Goal: Transaction & Acquisition: Purchase product/service

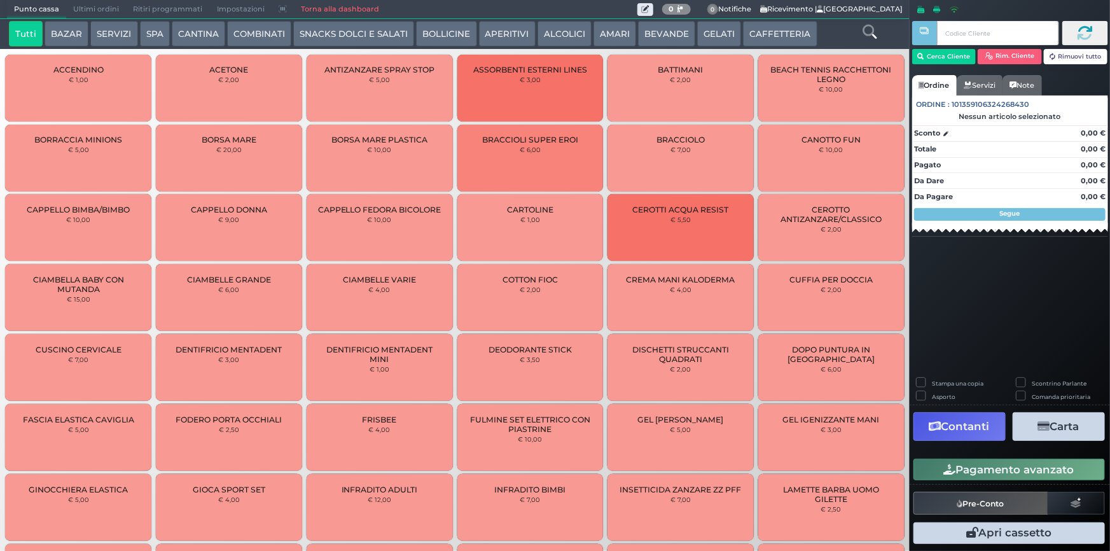
click at [655, 34] on button "BEVANDE" at bounding box center [666, 33] width 57 height 25
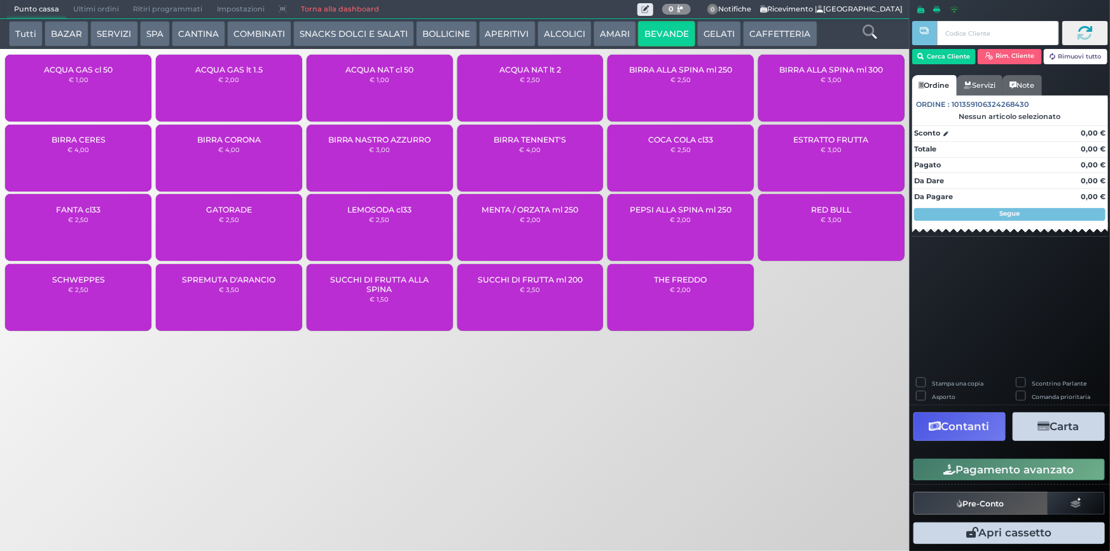
click at [27, 26] on button "Tutti" at bounding box center [26, 33] width 34 height 25
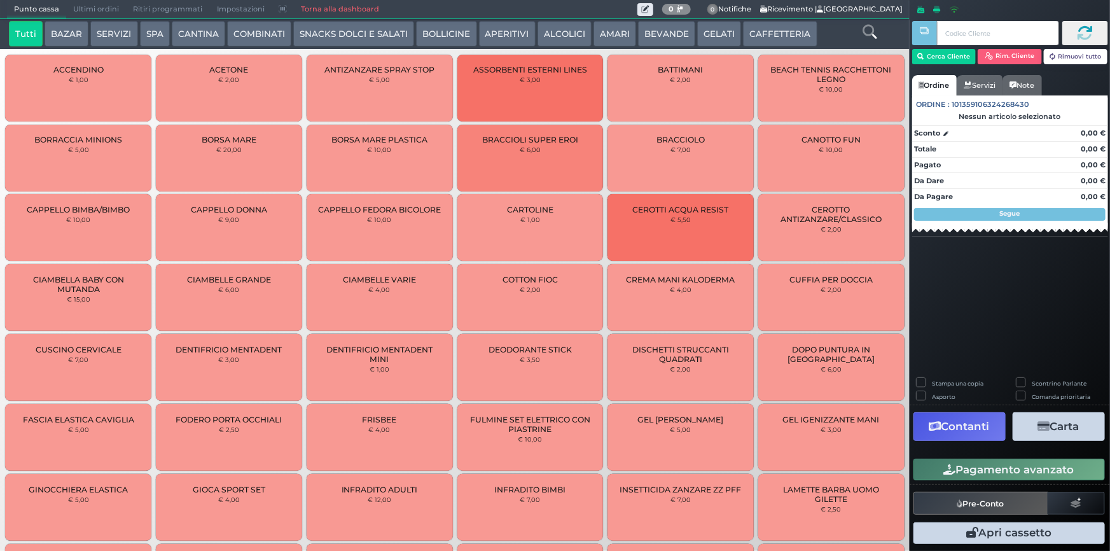
click at [873, 38] on icon at bounding box center [870, 32] width 14 height 14
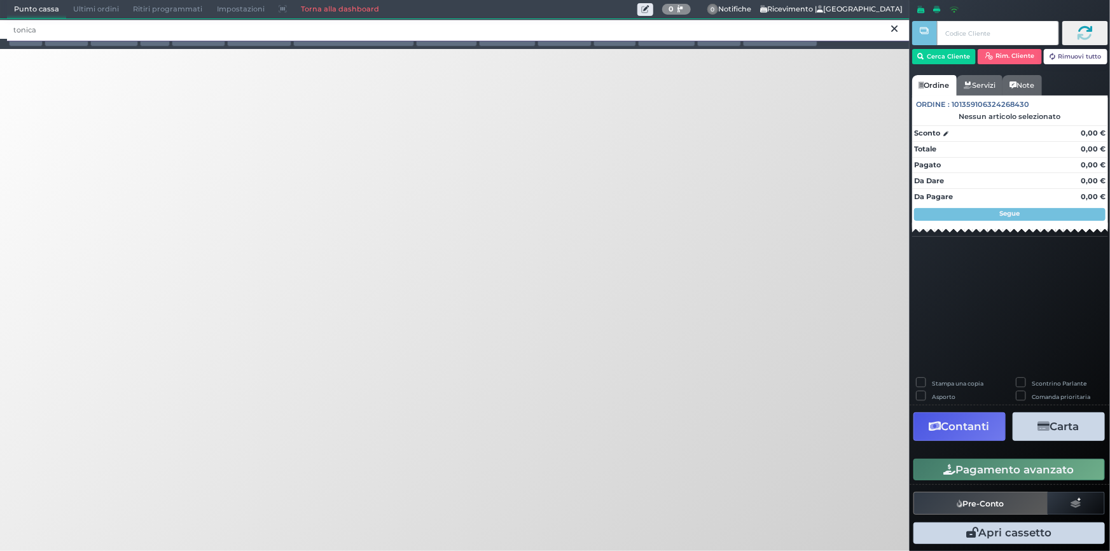
type input "tonica"
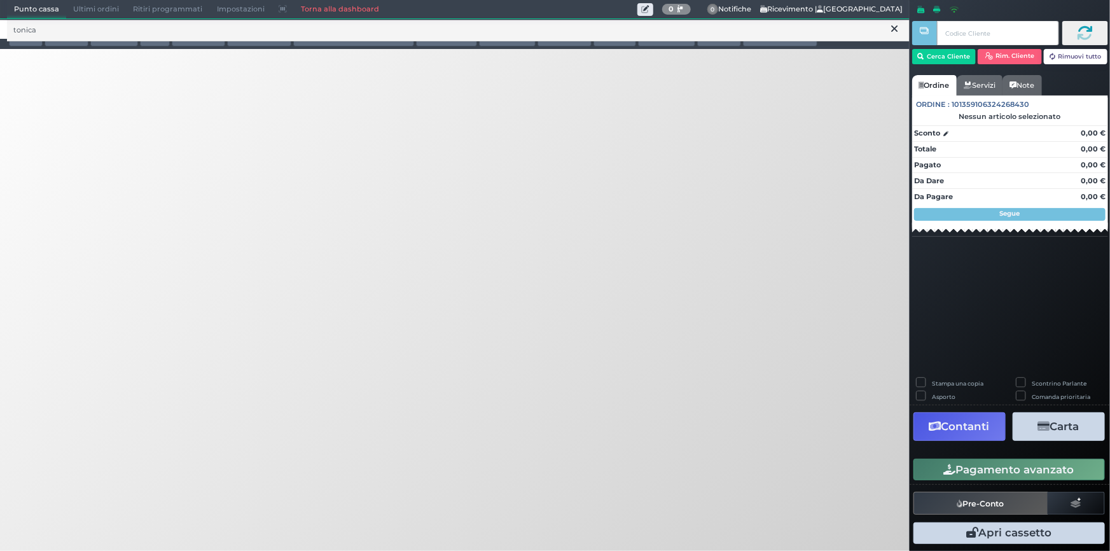
click at [897, 27] on icon at bounding box center [895, 29] width 6 height 13
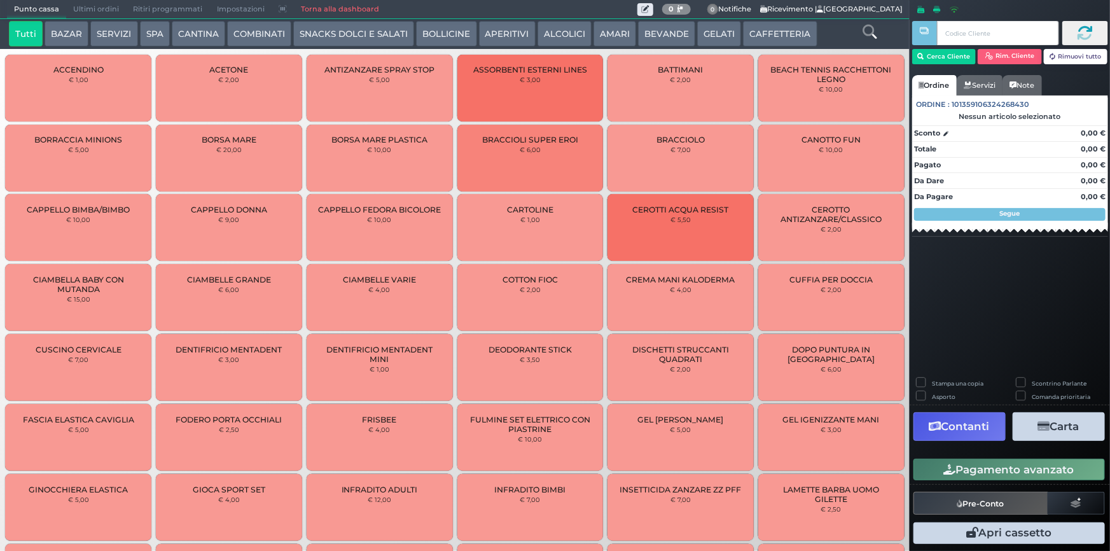
click at [662, 25] on button "BEVANDE" at bounding box center [666, 33] width 57 height 25
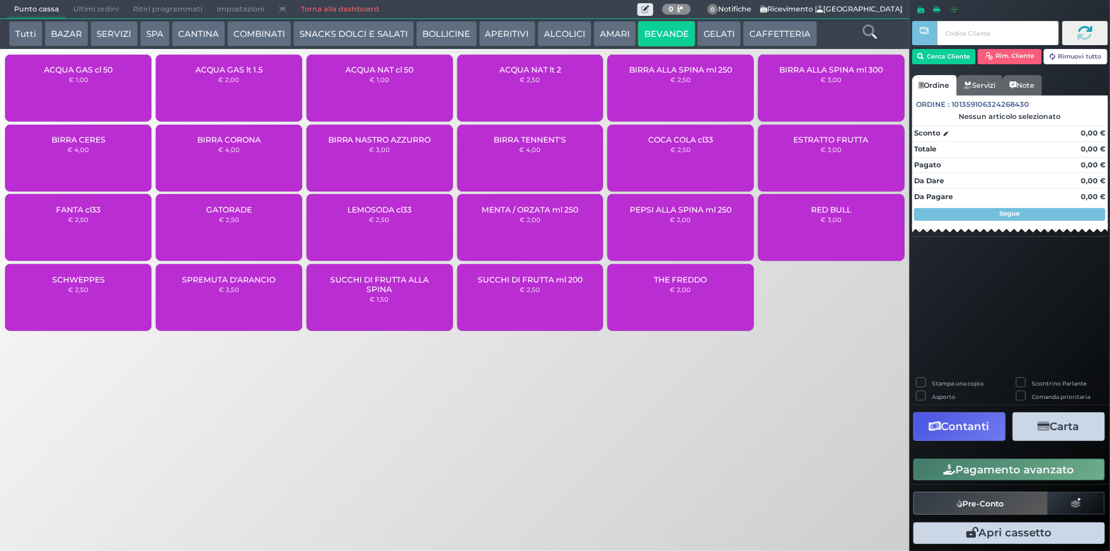
click at [771, 317] on div "ACQUA GAS cl 50 € 1,00 ACQUA GAS lt 1.5 € 2,00 ACQUA NAT cl 50 € 1,00 ACQUA NAT…" at bounding box center [455, 195] width 910 height 286
click at [118, 304] on div "SCHWEPPES € 2,50" at bounding box center [78, 297] width 146 height 67
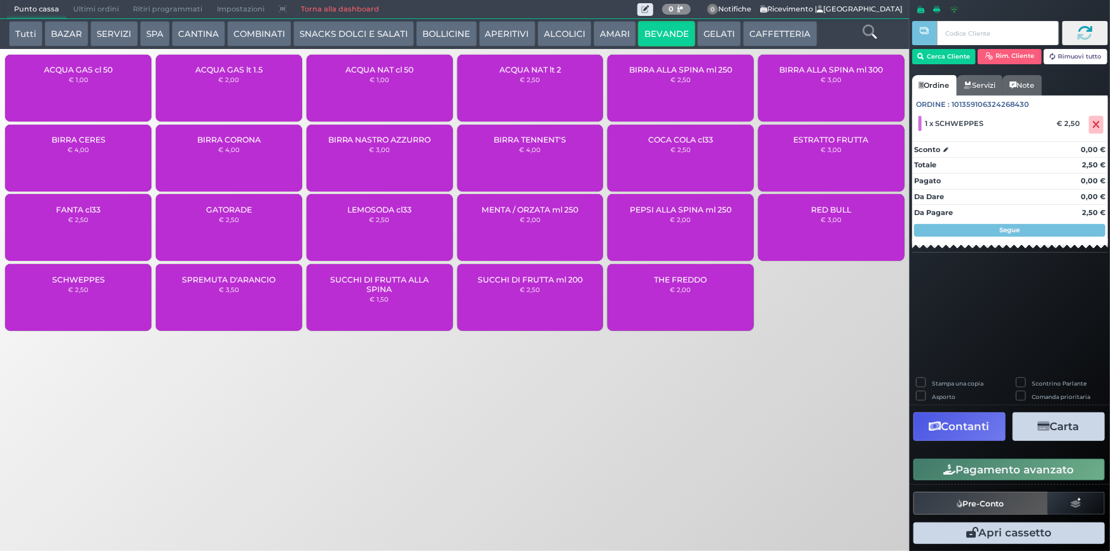
click at [978, 463] on button "Pagamento avanzato" at bounding box center [1010, 470] width 192 height 22
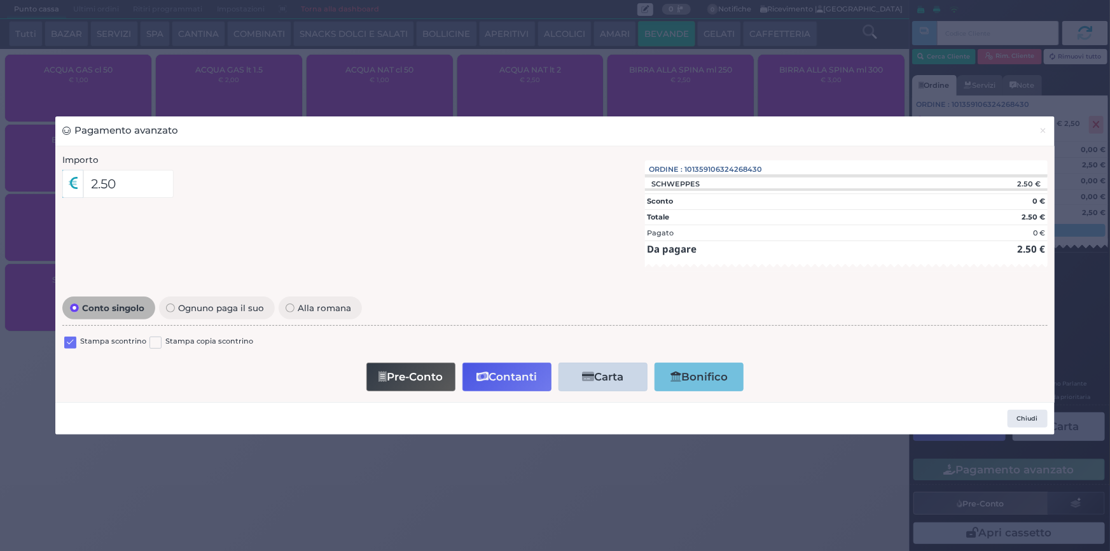
click at [66, 343] on label at bounding box center [70, 343] width 12 height 12
click at [0, 0] on input "checkbox" at bounding box center [0, 0] width 0 height 0
click at [526, 379] on button "Contanti" at bounding box center [507, 377] width 89 height 29
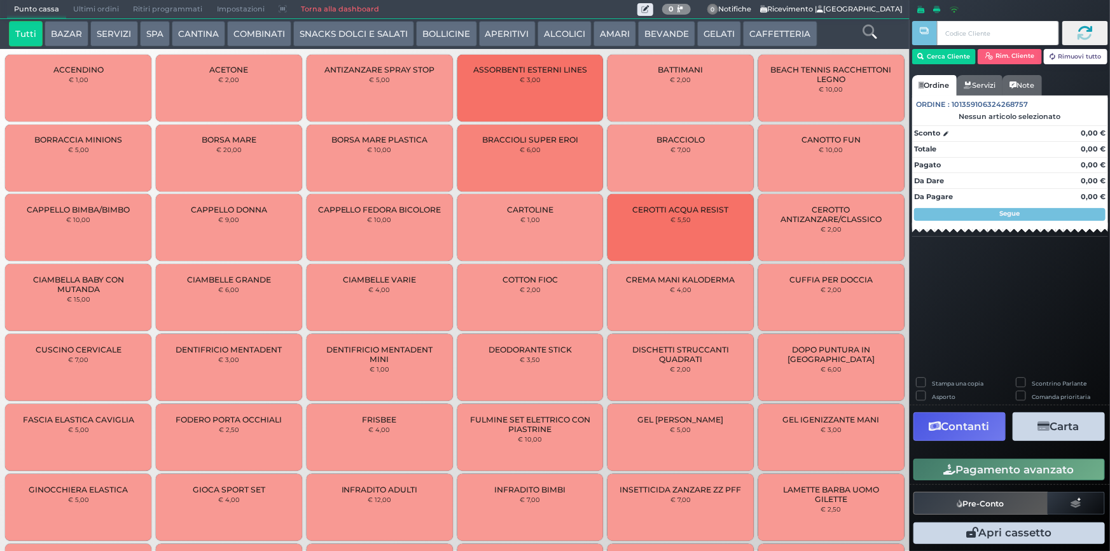
click at [718, 42] on button "GELATI" at bounding box center [719, 33] width 44 height 25
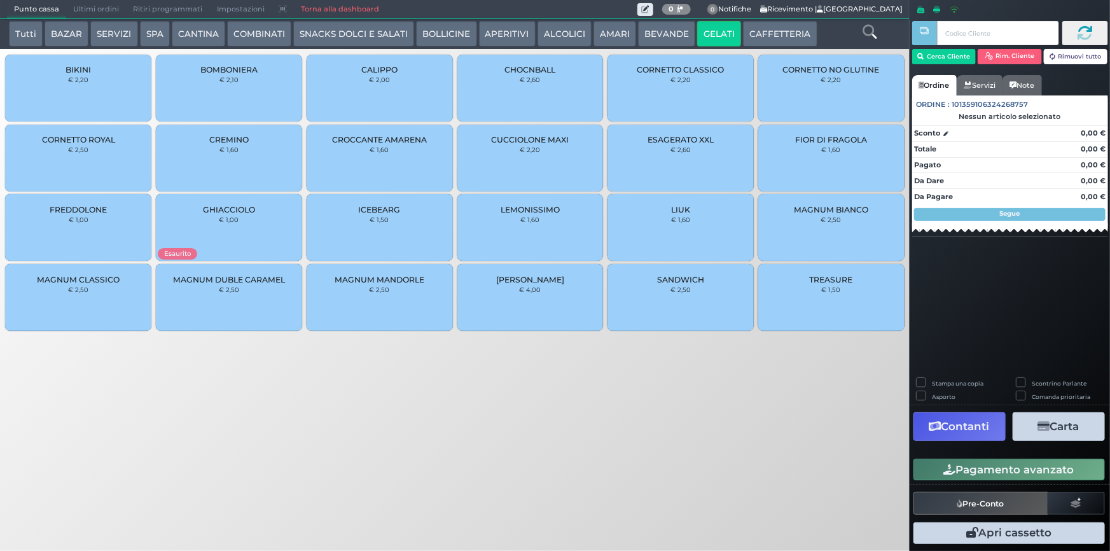
click at [666, 101] on div "CORNETTO CLASSICO € 2,20" at bounding box center [681, 88] width 146 height 67
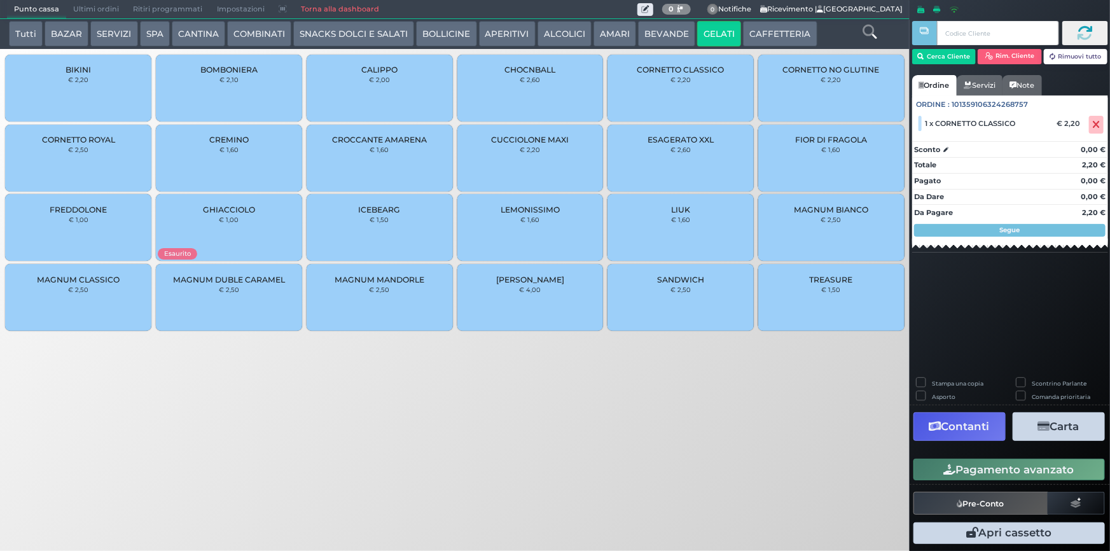
click at [428, 85] on div "CALIPPO € 2,00" at bounding box center [380, 88] width 146 height 67
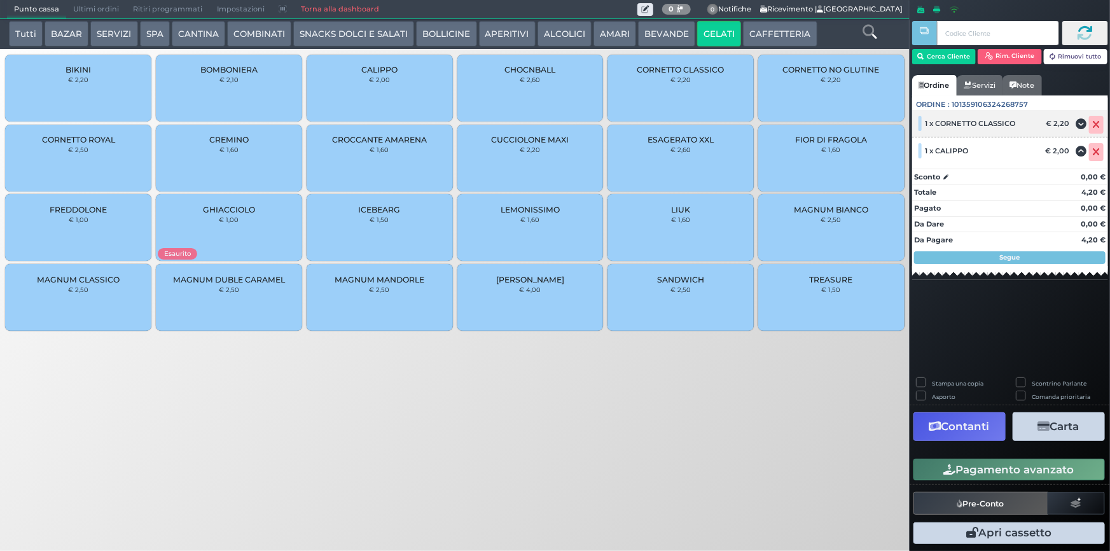
click at [1100, 127] on span at bounding box center [1096, 125] width 15 height 18
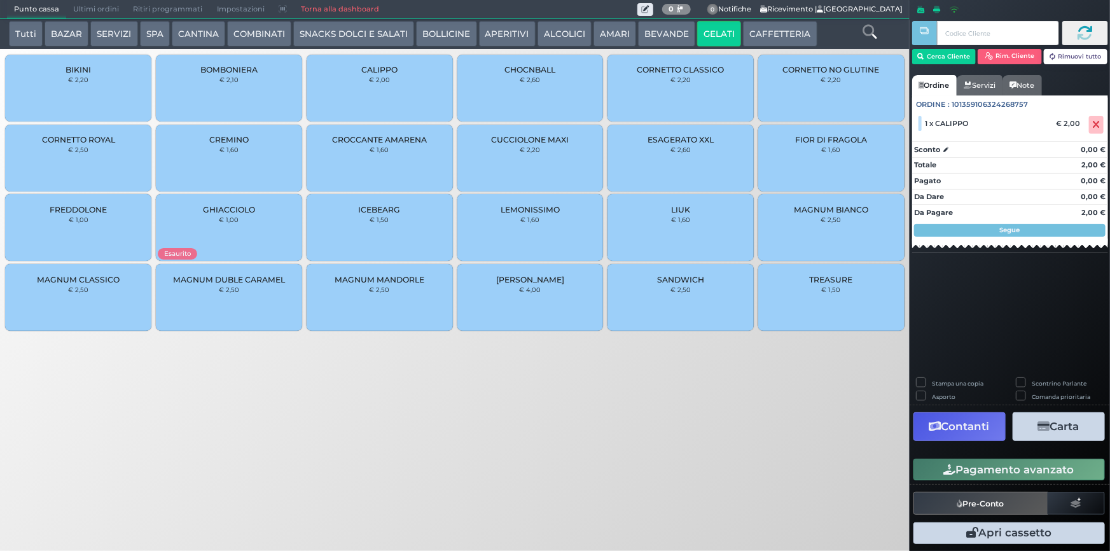
click at [1100, 127] on span at bounding box center [1096, 125] width 15 height 18
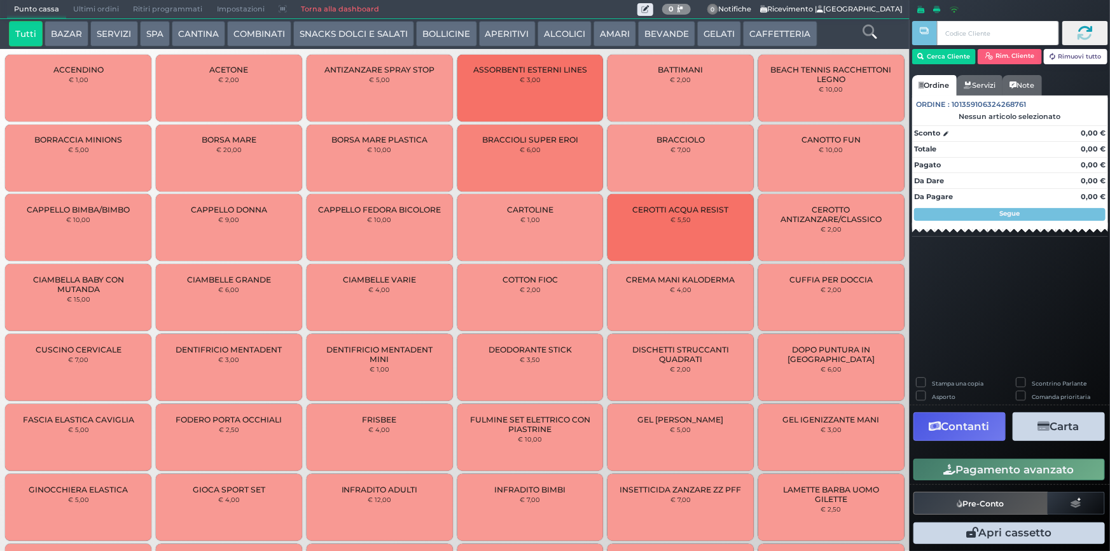
click at [349, 5] on link "Torna alla dashboard" at bounding box center [340, 10] width 92 height 18
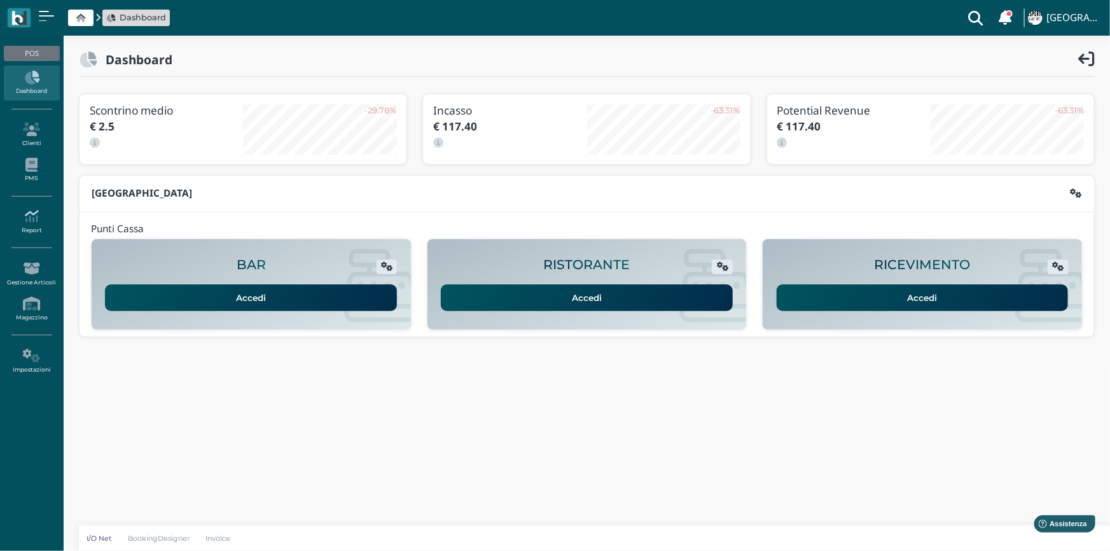
click at [32, 222] on icon at bounding box center [31, 216] width 55 height 14
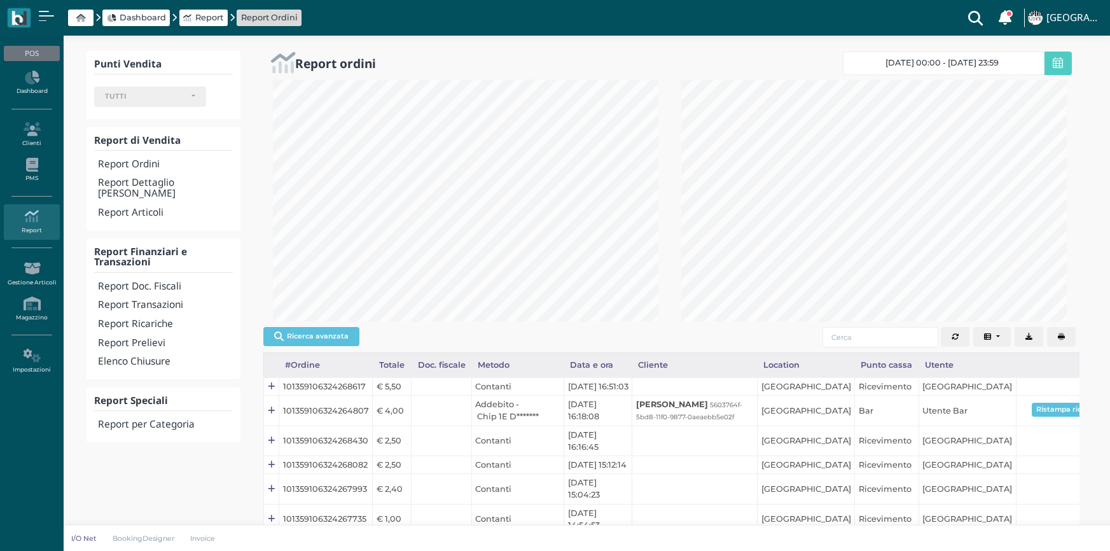
select select
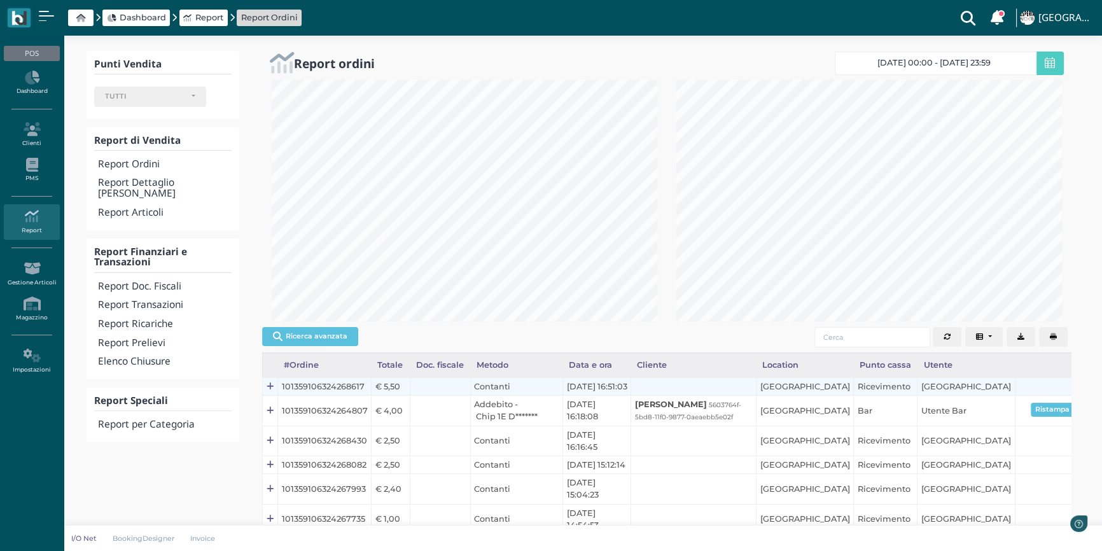
scroll to position [242, 404]
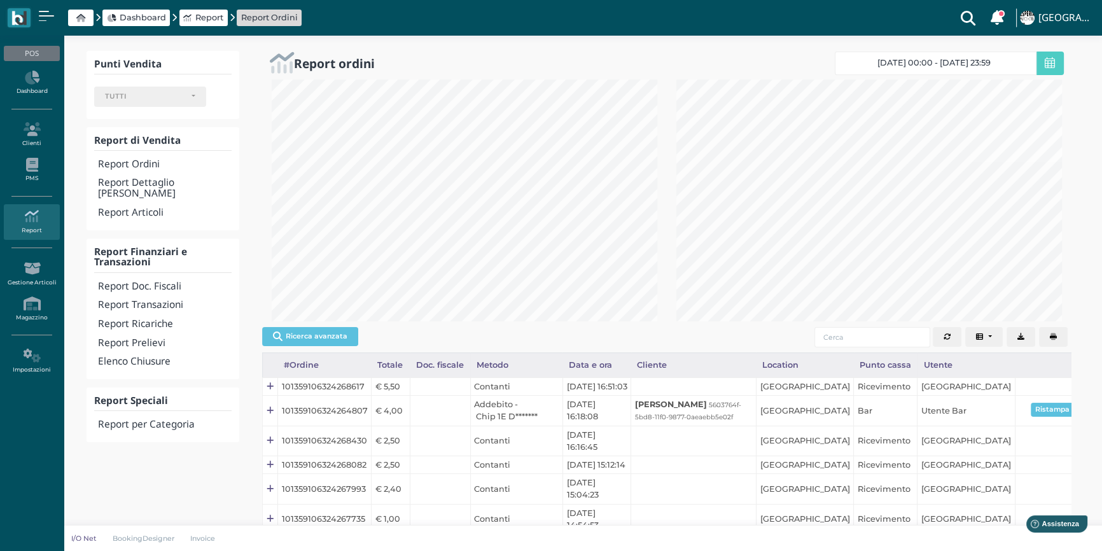
click at [154, 300] on h4 "Report Transazioni" at bounding box center [165, 305] width 134 height 11
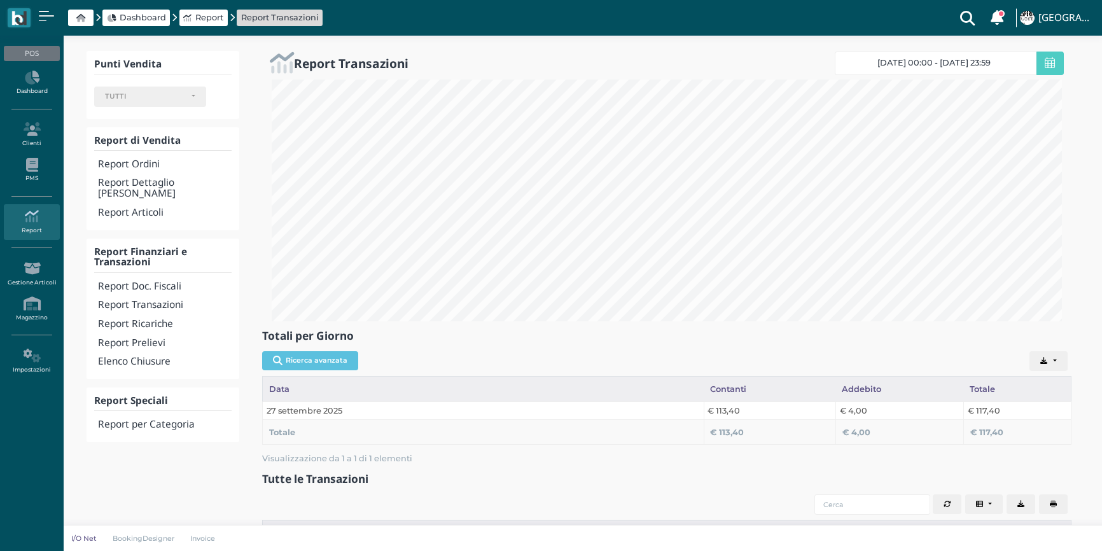
select select
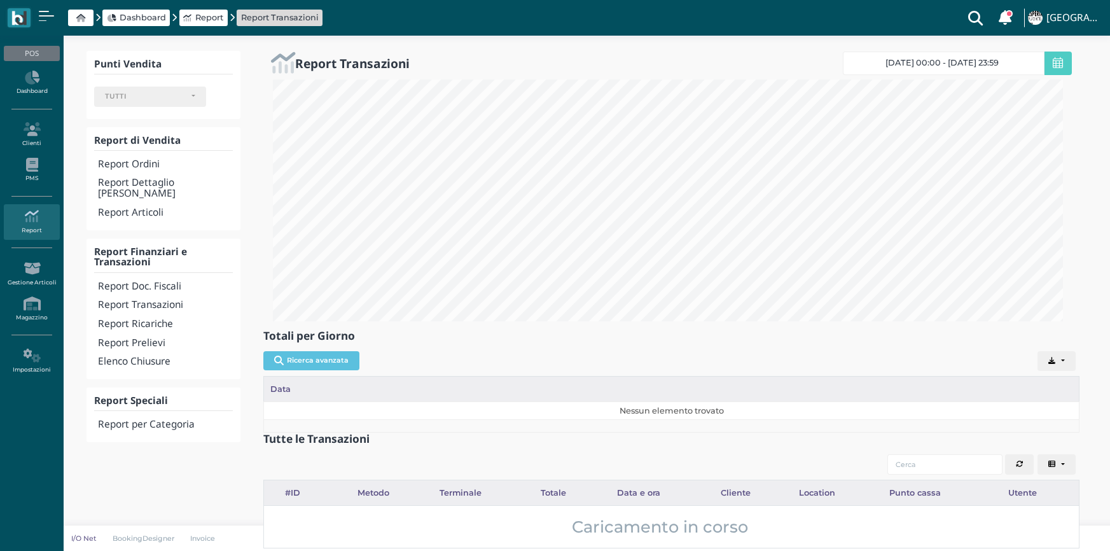
select select
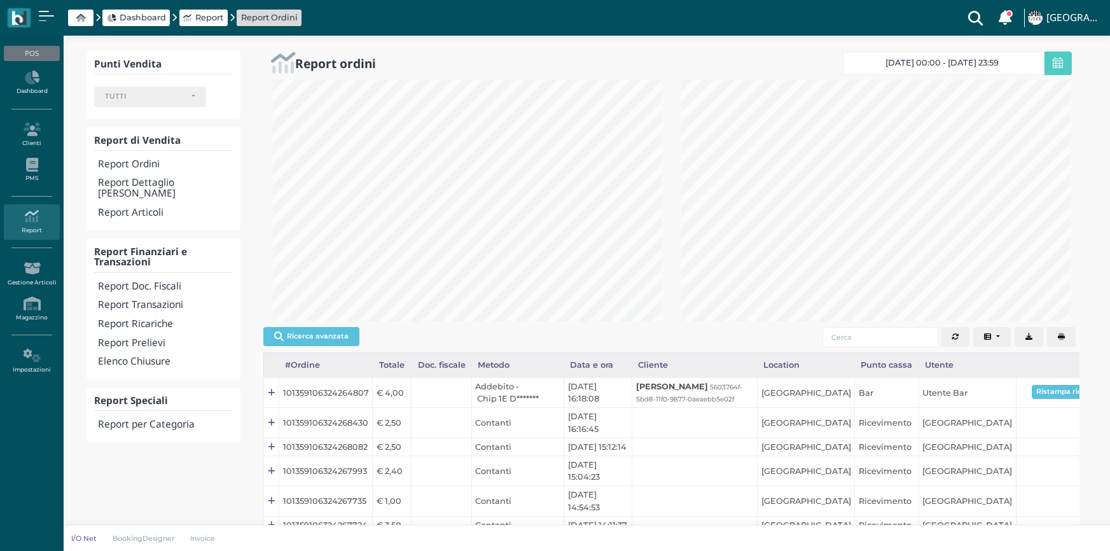
select select
